Goal: Navigation & Orientation: Find specific page/section

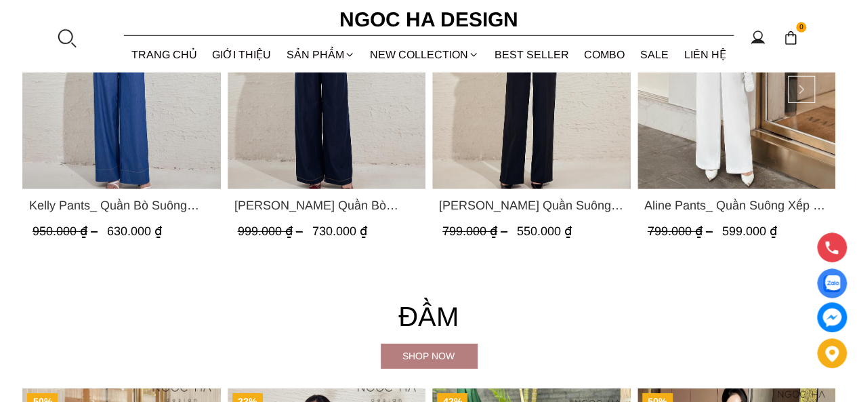
scroll to position [2371, 0]
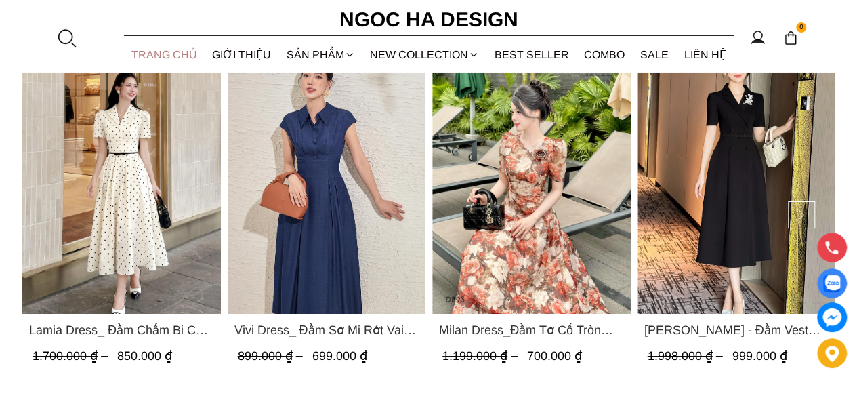
click at [163, 47] on link "TRANG CHỦ" at bounding box center [164, 55] width 81 height 36
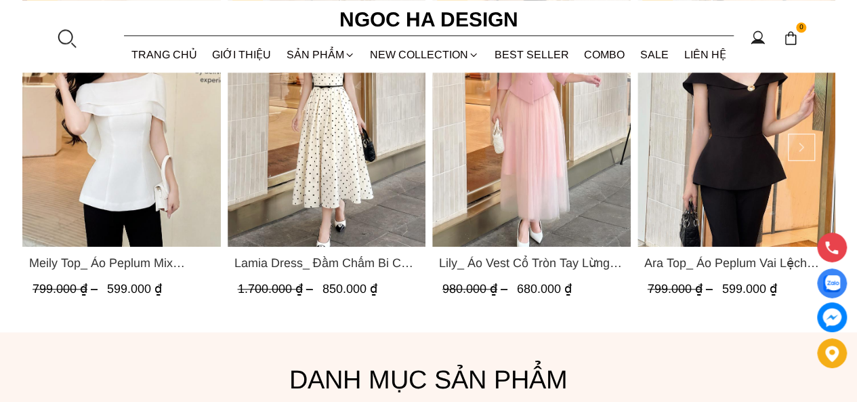
scroll to position [339, 0]
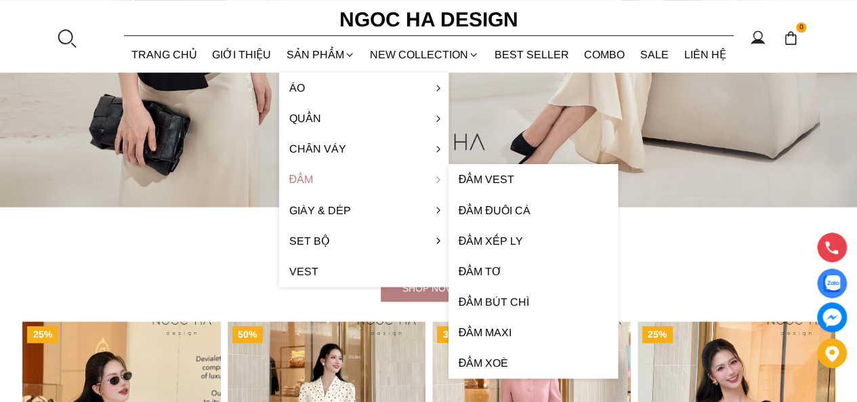
click at [314, 171] on link "Đầm" at bounding box center [363, 179] width 169 height 30
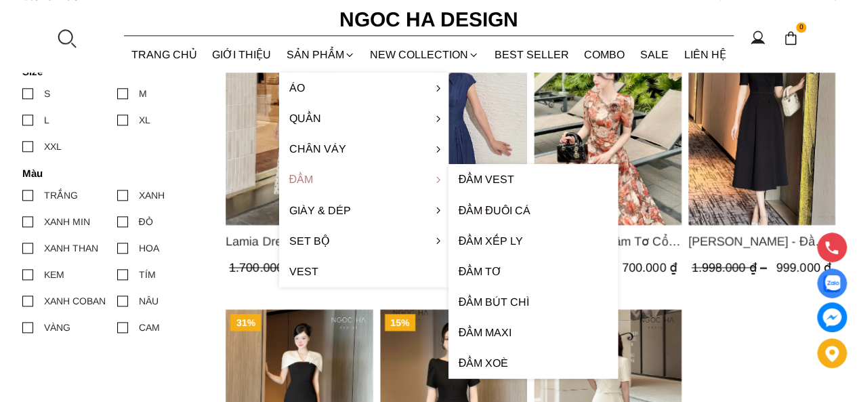
scroll to position [1016, 0]
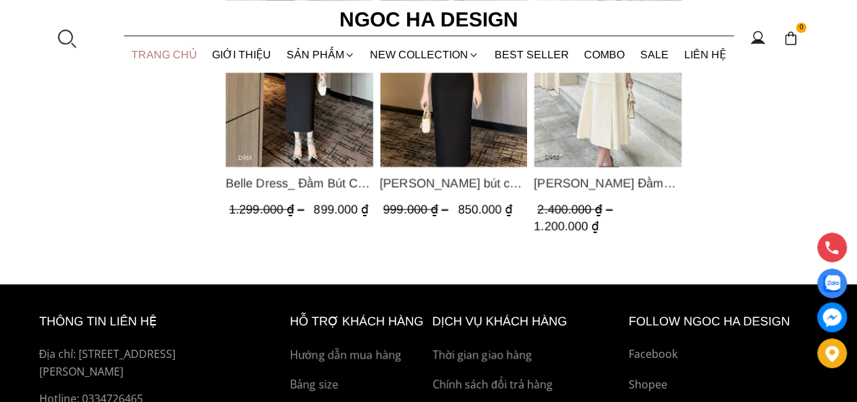
click at [159, 49] on link "TRANG CHỦ" at bounding box center [164, 55] width 81 height 36
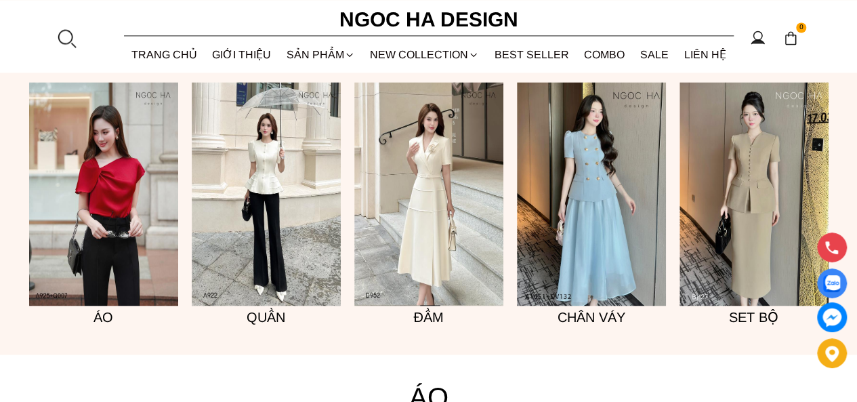
scroll to position [1011, 0]
